Goal: Information Seeking & Learning: Learn about a topic

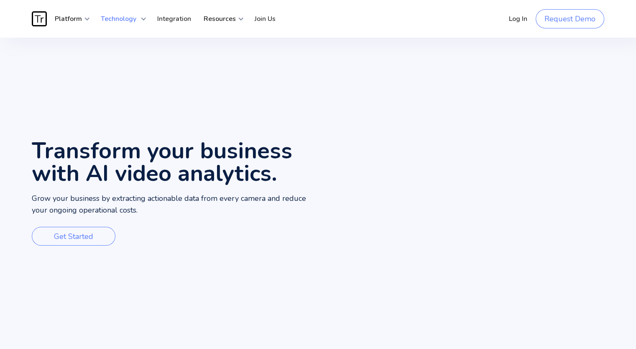
click at [136, 23] on div "Technology" at bounding box center [120, 18] width 52 height 25
click at [130, 17] on strong "Technology" at bounding box center [119, 18] width 36 height 9
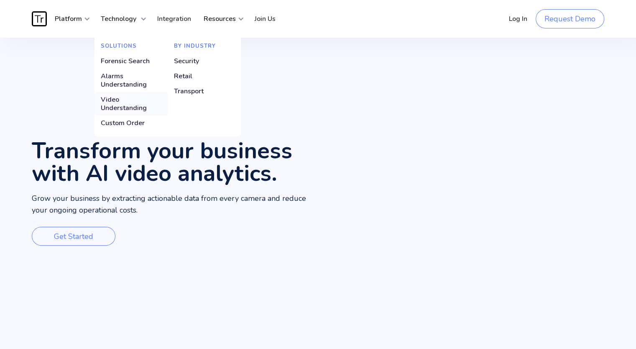
click at [120, 102] on div "Video Understanding" at bounding box center [131, 103] width 61 height 17
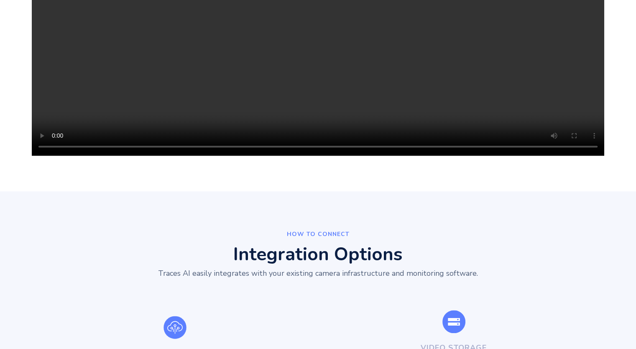
scroll to position [1128, 0]
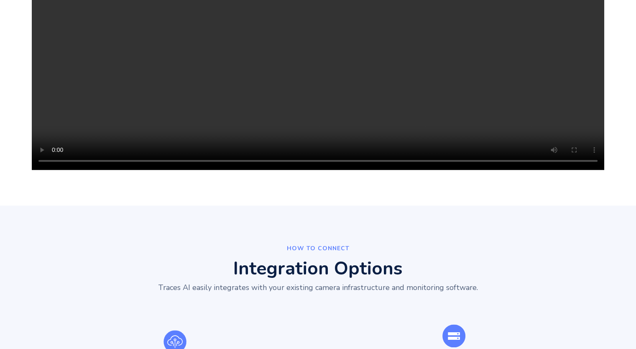
click at [314, 71] on video "Your browser does not support the video tag." at bounding box center [318, 27] width 572 height 286
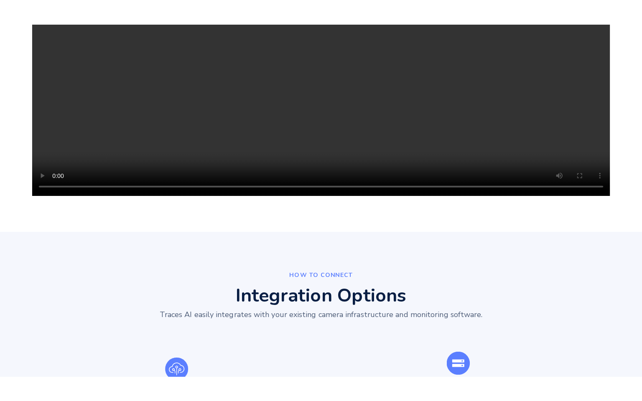
scroll to position [1171, 0]
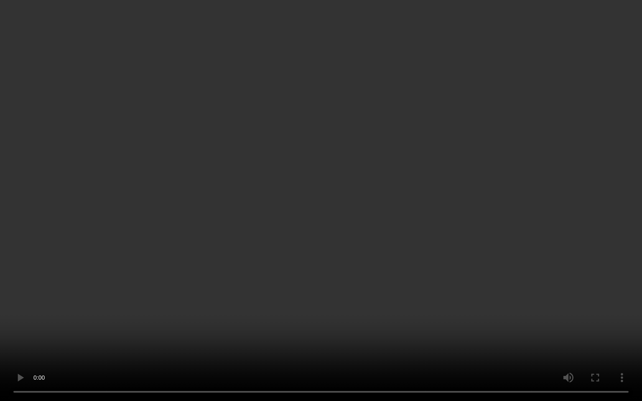
click at [222, 155] on video "Your browser does not support the video tag." at bounding box center [321, 200] width 642 height 401
